Goal: Task Accomplishment & Management: Complete application form

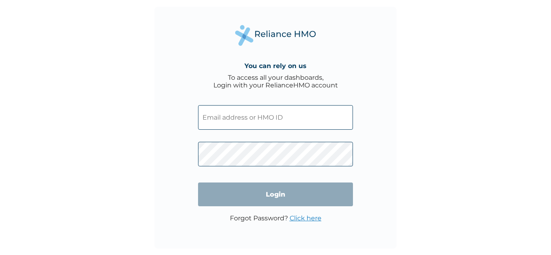
type input "bukola.ebegbe@iisysgroup.com"
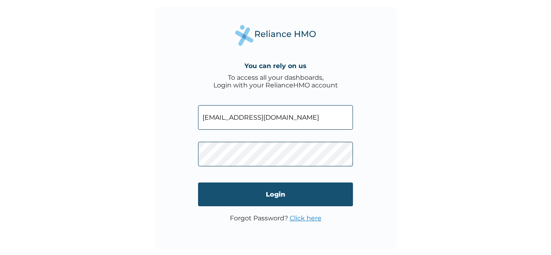
click at [280, 194] on input "Login" at bounding box center [275, 195] width 155 height 24
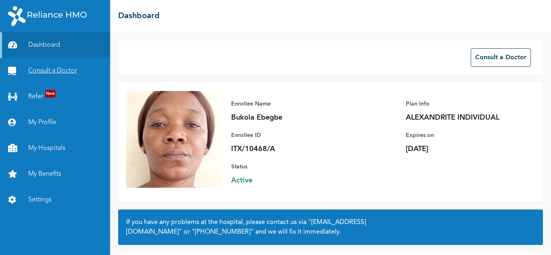
click at [58, 69] on link "Consult a Doctor" at bounding box center [55, 71] width 110 height 26
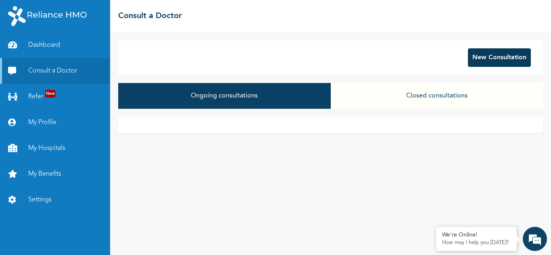
click at [494, 58] on button "New Consultation" at bounding box center [499, 57] width 63 height 19
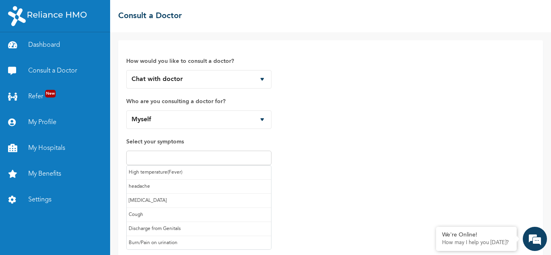
click at [157, 155] on input "text" at bounding box center [199, 158] width 140 height 10
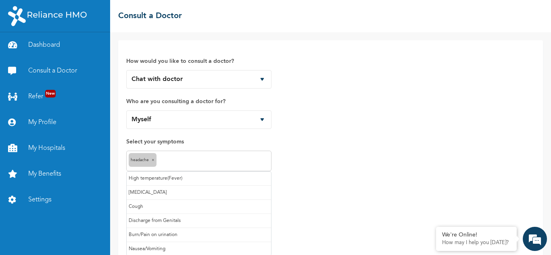
click at [181, 162] on input "text" at bounding box center [214, 162] width 111 height 10
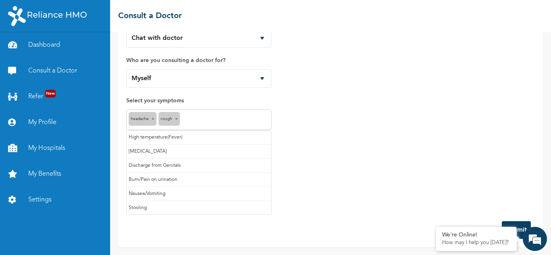
click at [207, 119] on input "text" at bounding box center [225, 120] width 87 height 10
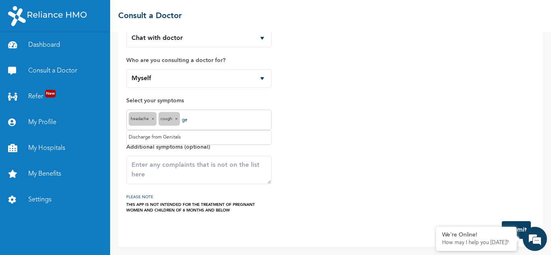
type input "g"
click at [319, 129] on div "How would you like to consult a doctor? Chat with doctor Phone Call Who are you…" at bounding box center [330, 110] width 409 height 206
click at [157, 174] on textarea at bounding box center [198, 170] width 145 height 28
click at [197, 165] on textarea "General body pain expecially" at bounding box center [198, 170] width 145 height 28
click at [229, 161] on textarea "General body pain especially" at bounding box center [198, 170] width 145 height 28
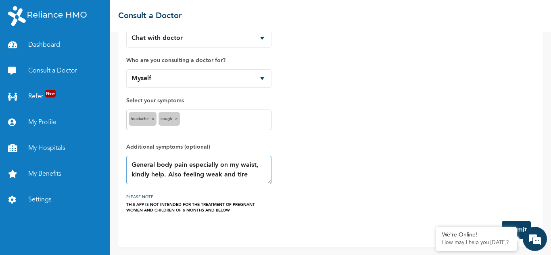
type textarea "General body pain especially on my waist, kindly help. Also feeling weak and ti…"
click at [519, 223] on button "Submit" at bounding box center [516, 230] width 29 height 18
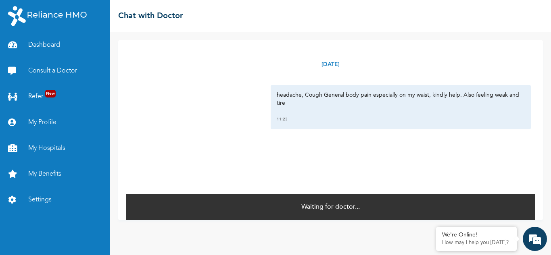
click at [362, 57] on div "[DATE]" at bounding box center [330, 64] width 409 height 33
click at [63, 64] on link "Consult a Doctor" at bounding box center [55, 71] width 110 height 26
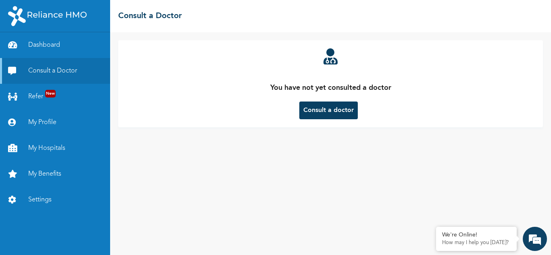
click at [319, 109] on button "Consult a doctor" at bounding box center [328, 111] width 58 height 18
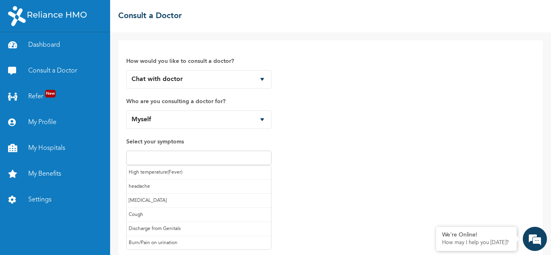
click at [196, 157] on input "text" at bounding box center [199, 158] width 140 height 10
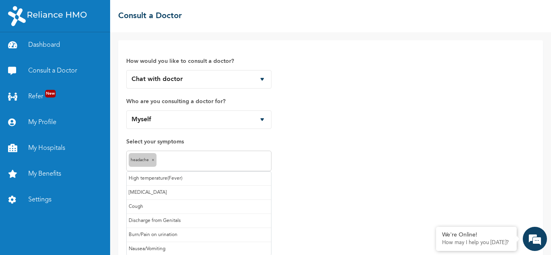
click at [180, 161] on input "text" at bounding box center [214, 162] width 111 height 10
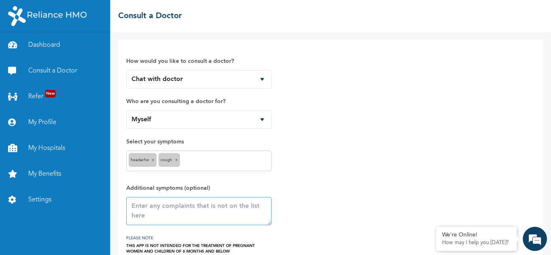
drag, startPoint x: 134, startPoint y: 205, endPoint x: 193, endPoint y: 221, distance: 60.8
click at [193, 221] on textarea at bounding box center [198, 211] width 145 height 28
type textarea "b"
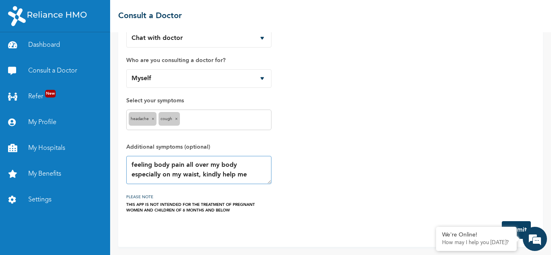
type textarea "feeling body pain all over my body especially on my waist, kindly help me"
click at [516, 223] on button "Submit" at bounding box center [516, 230] width 29 height 18
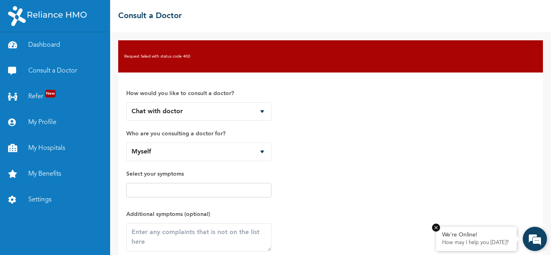
scroll to position [0, 0]
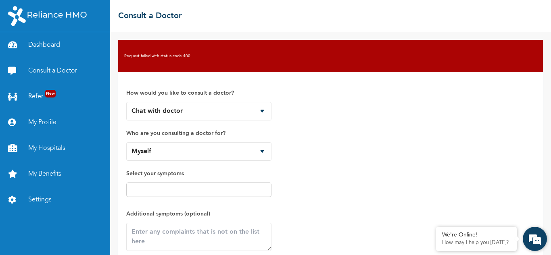
click at [527, 240] on em at bounding box center [535, 239] width 22 height 22
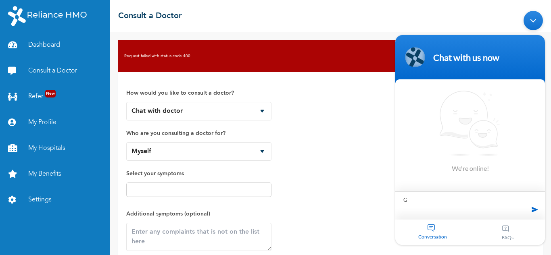
type textarea "Go"
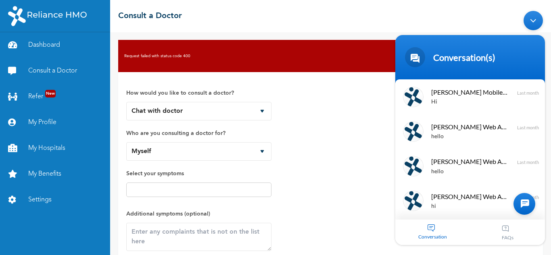
click at [428, 234] on span "Conversation" at bounding box center [432, 237] width 75 height 6
click at [529, 200] on div at bounding box center [525, 204] width 22 height 22
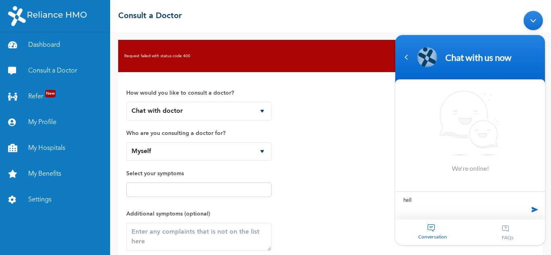
type textarea "hello"
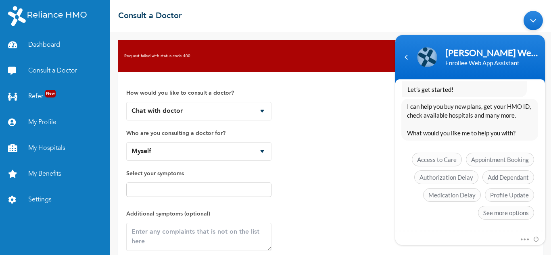
scroll to position [207, 0]
click at [490, 208] on span "See more options" at bounding box center [506, 213] width 56 height 14
